Goal: Obtain resource: Download file/media

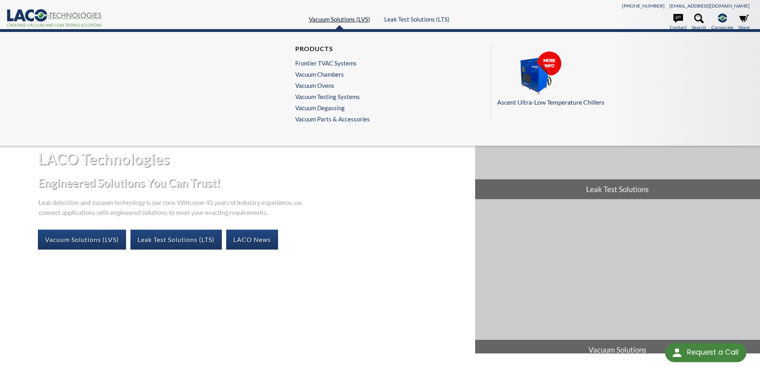
click at [324, 17] on link "Vacuum Solutions (LVS)" at bounding box center [339, 19] width 61 height 7
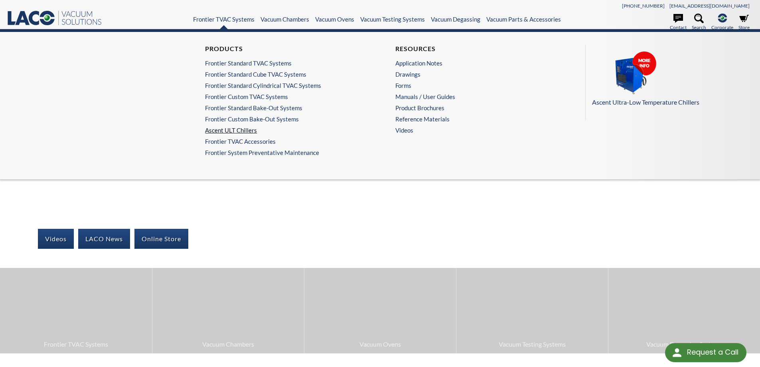
click at [240, 131] on link "Ascent ULT Chillers" at bounding box center [283, 129] width 156 height 7
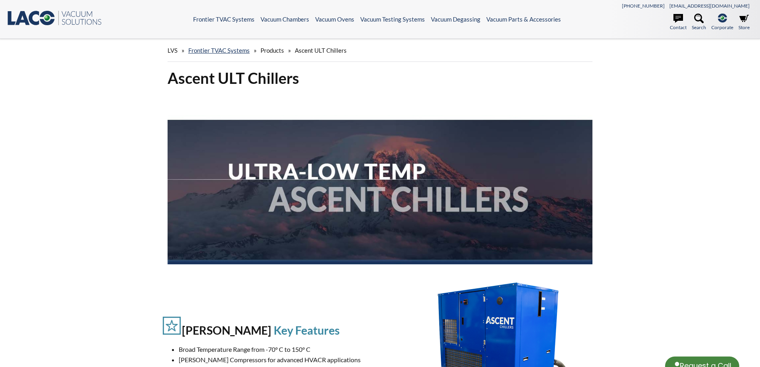
select select "Language Translate Widget"
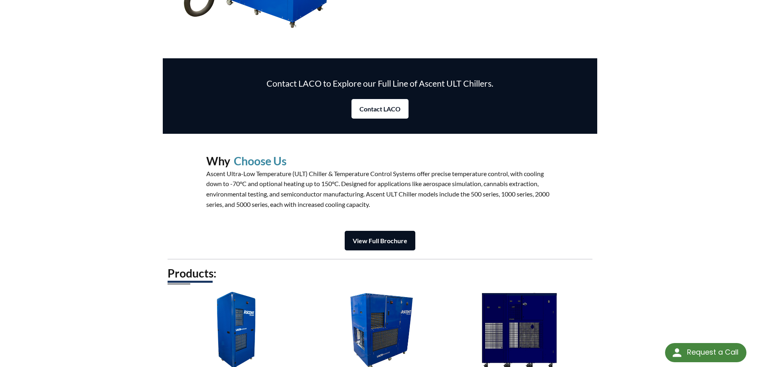
scroll to position [878, 0]
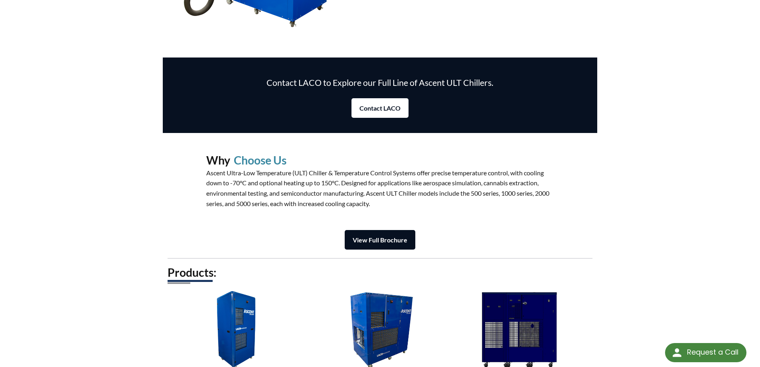
click at [371, 235] on link "View Full Brochure" at bounding box center [380, 240] width 71 height 20
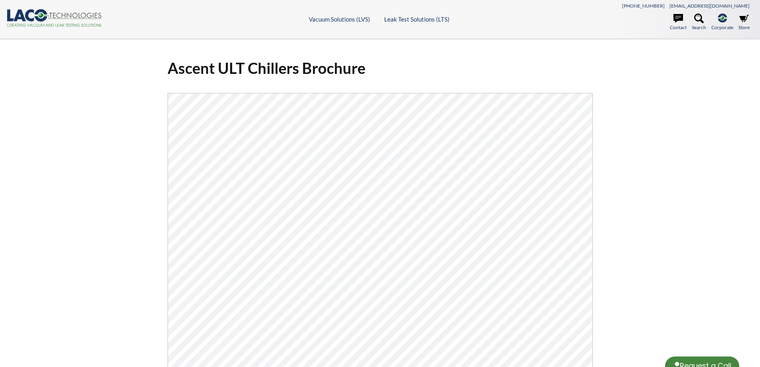
scroll to position [8, 0]
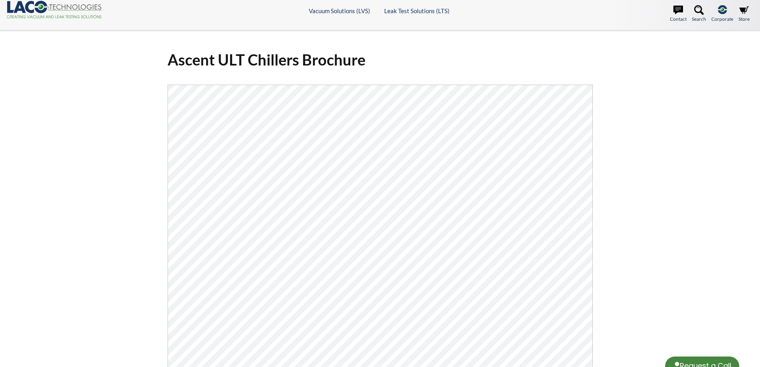
select select "Language Translate Widget"
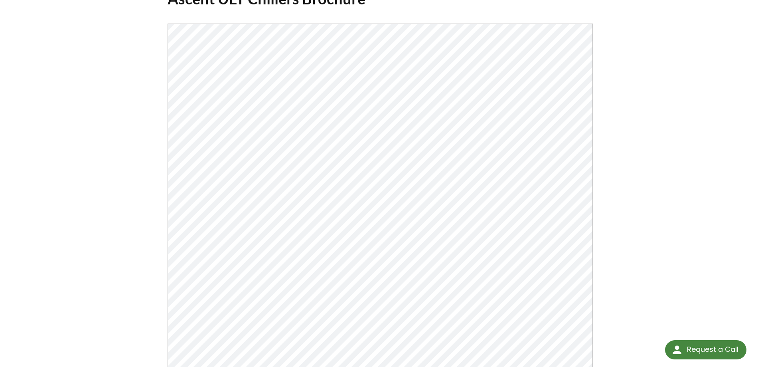
scroll to position [160, 0]
